Goal: Task Accomplishment & Management: Manage account settings

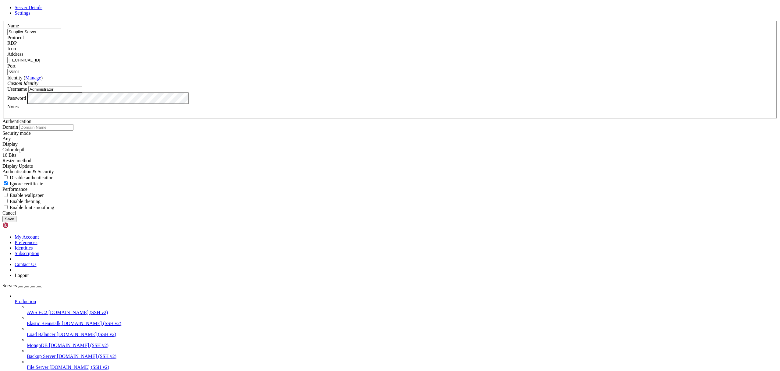
click at [421, 216] on div "Cancel" at bounding box center [389, 213] width 775 height 5
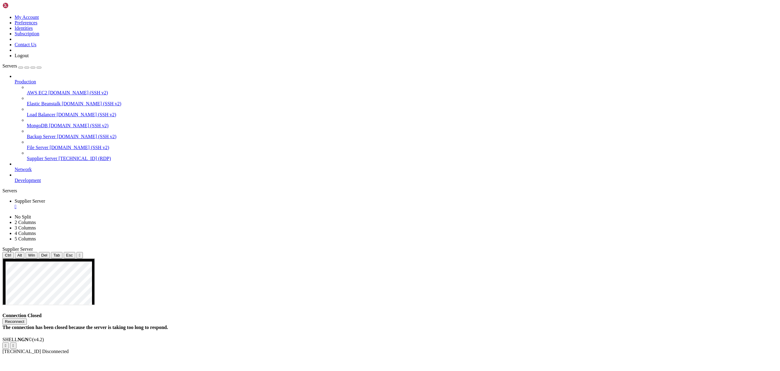
click at [409, 319] on div "Reconnect" at bounding box center [389, 322] width 775 height 6
click at [27, 319] on button "Reconnect" at bounding box center [14, 322] width 24 height 6
click at [3, 194] on div at bounding box center [2, 194] width 0 height 0
click at [2, 15] on icon at bounding box center [2, 15] width 0 height 0
click at [39, 36] on link "Subscription" at bounding box center [27, 33] width 25 height 5
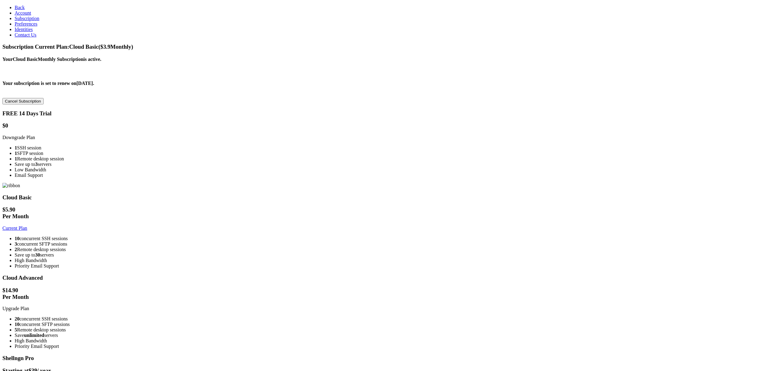
click at [20, 16] on span "Account" at bounding box center [23, 12] width 16 height 5
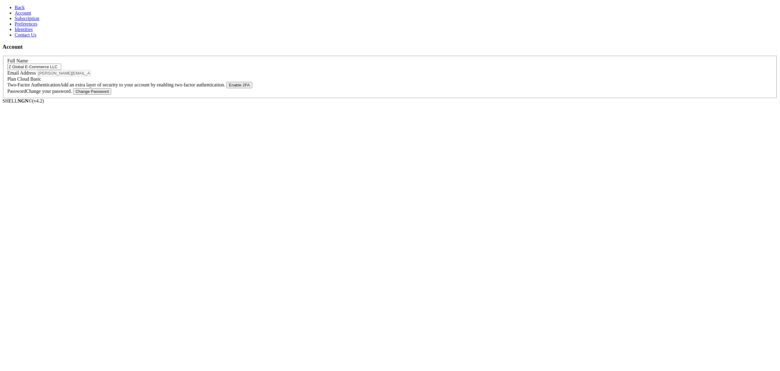
click at [16, 6] on span "Back" at bounding box center [20, 7] width 10 height 5
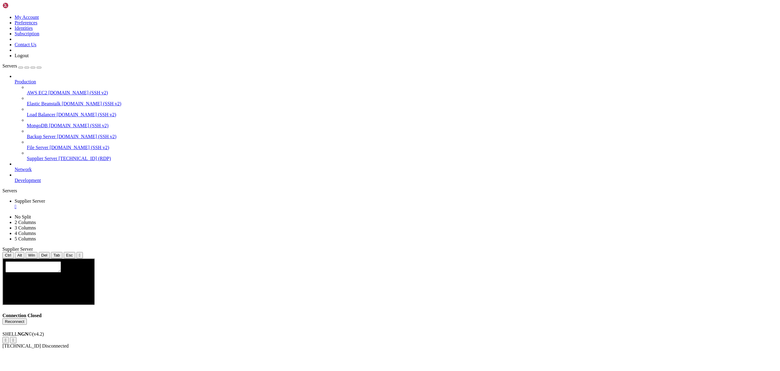
click at [215, 313] on div "Connection Closed Reconnect" at bounding box center [389, 319] width 775 height 12
